Goal: Task Accomplishment & Management: Complete application form

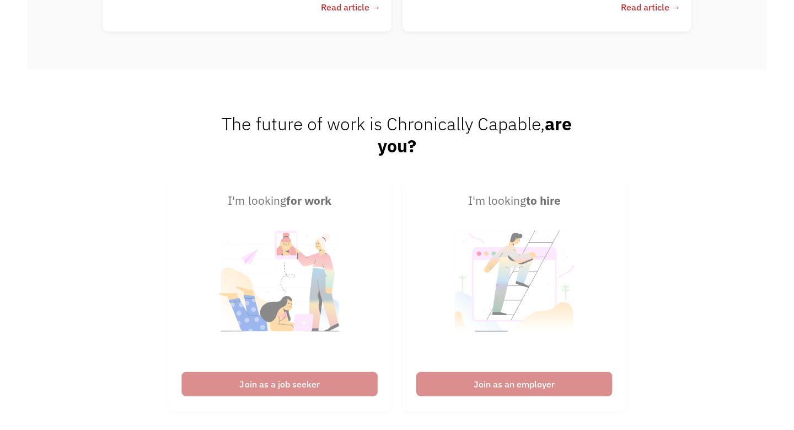
scroll to position [2596, 0]
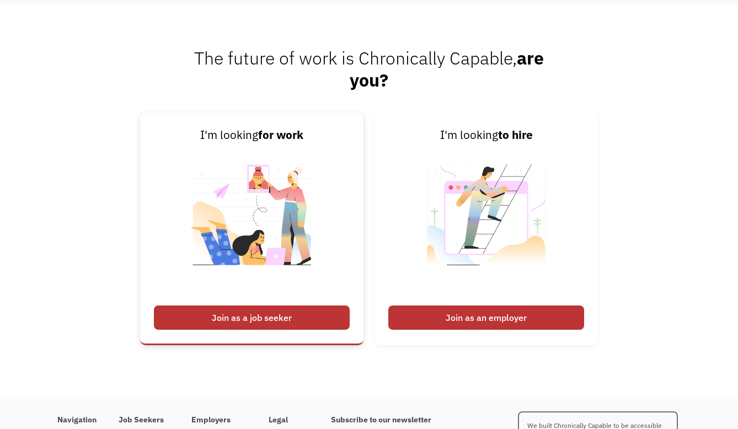
click at [197, 313] on div "Join as a job seeker" at bounding box center [252, 317] width 196 height 24
click at [211, 320] on div "Join as a job seeker" at bounding box center [252, 317] width 196 height 24
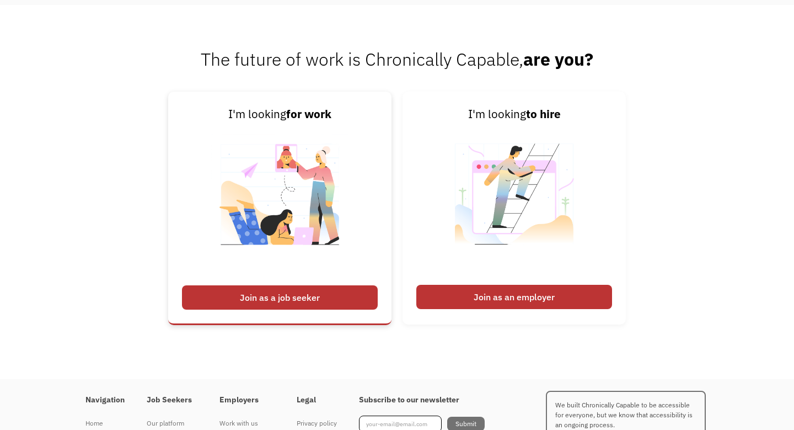
click at [351, 286] on div "Join as a job seeker" at bounding box center [280, 297] width 196 height 24
click at [247, 290] on div "Join as a job seeker" at bounding box center [280, 297] width 196 height 24
